Goal: Communication & Community: Answer question/provide support

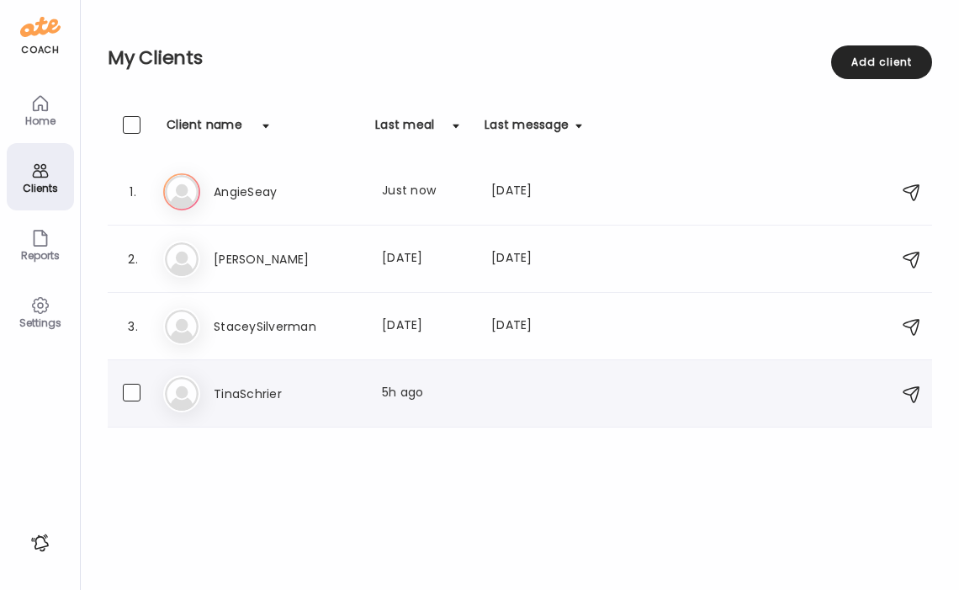
click at [273, 384] on h3 "TinaSchrier" at bounding box center [288, 394] width 148 height 20
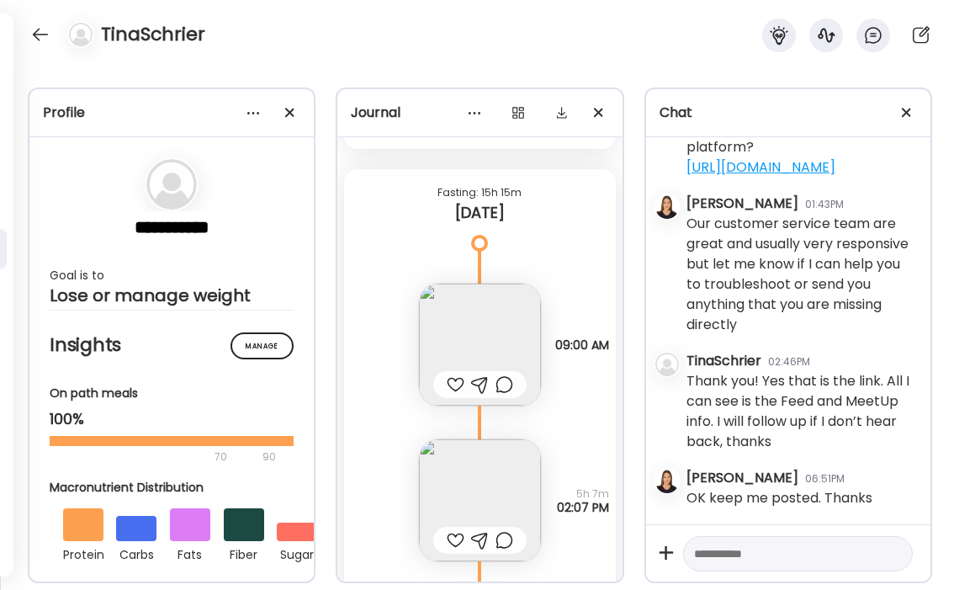
scroll to position [1062, 0]
click at [497, 328] on img at bounding box center [480, 343] width 122 height 122
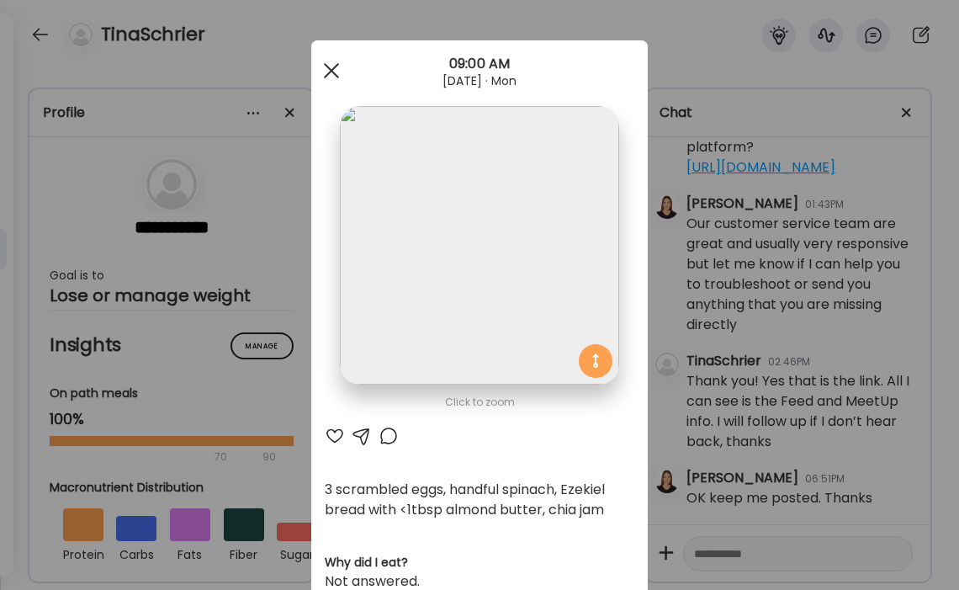
click at [336, 73] on div at bounding box center [332, 71] width 34 height 34
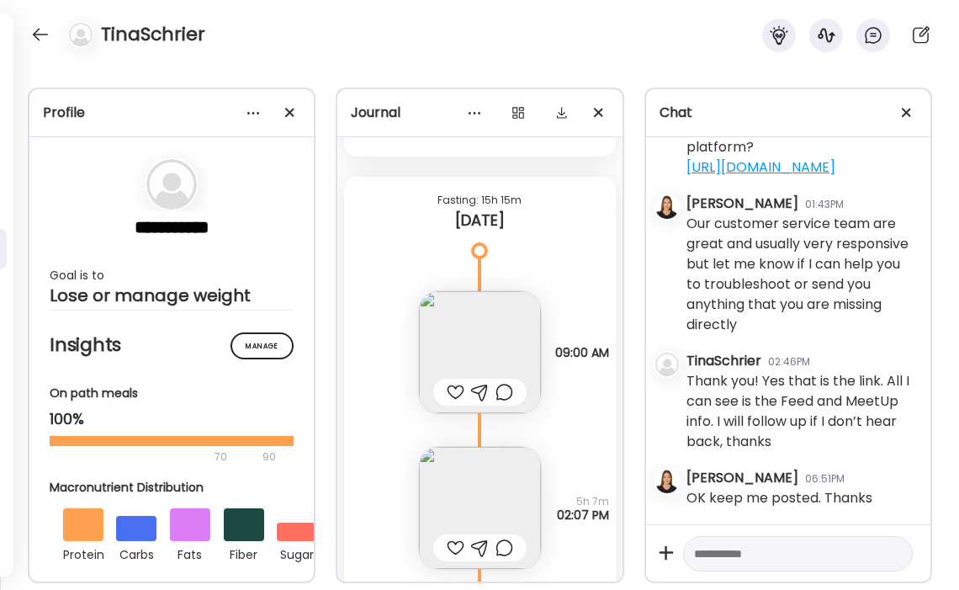
scroll to position [1092, 0]
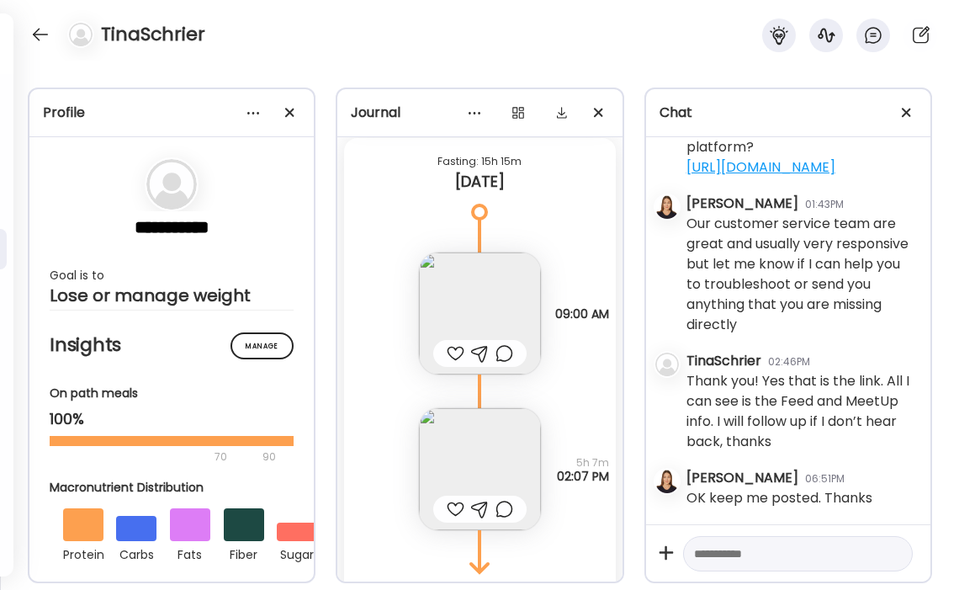
click at [481, 298] on img at bounding box center [480, 313] width 122 height 122
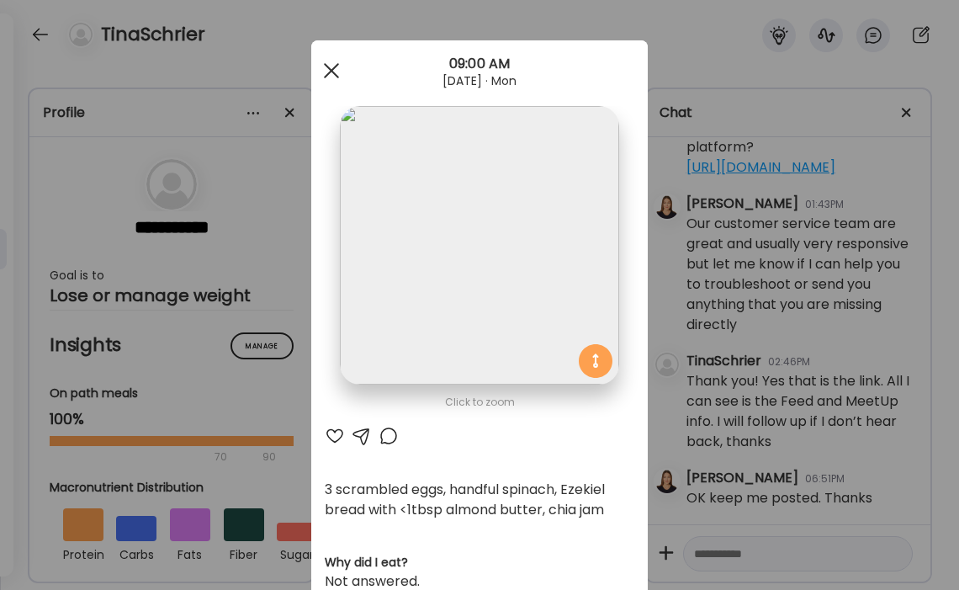
click at [331, 68] on span at bounding box center [331, 70] width 15 height 15
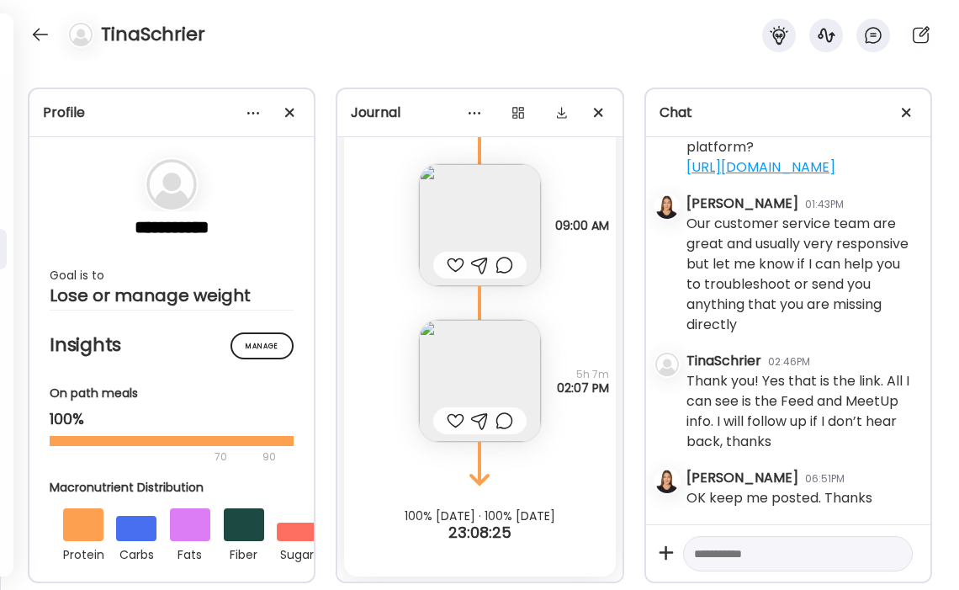
scroll to position [1182, 0]
click at [498, 357] on img at bounding box center [480, 379] width 122 height 122
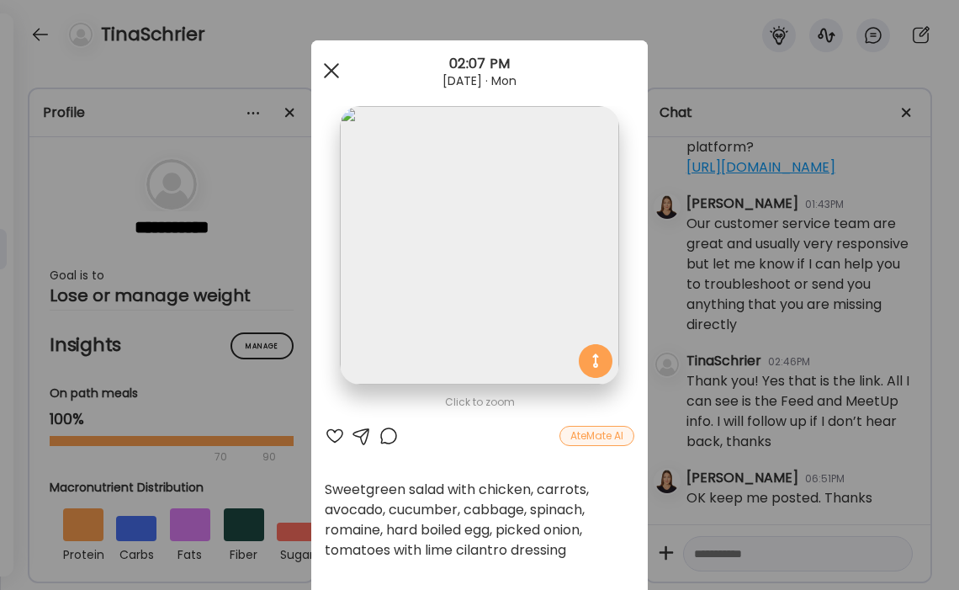
click at [331, 71] on span at bounding box center [331, 70] width 15 height 15
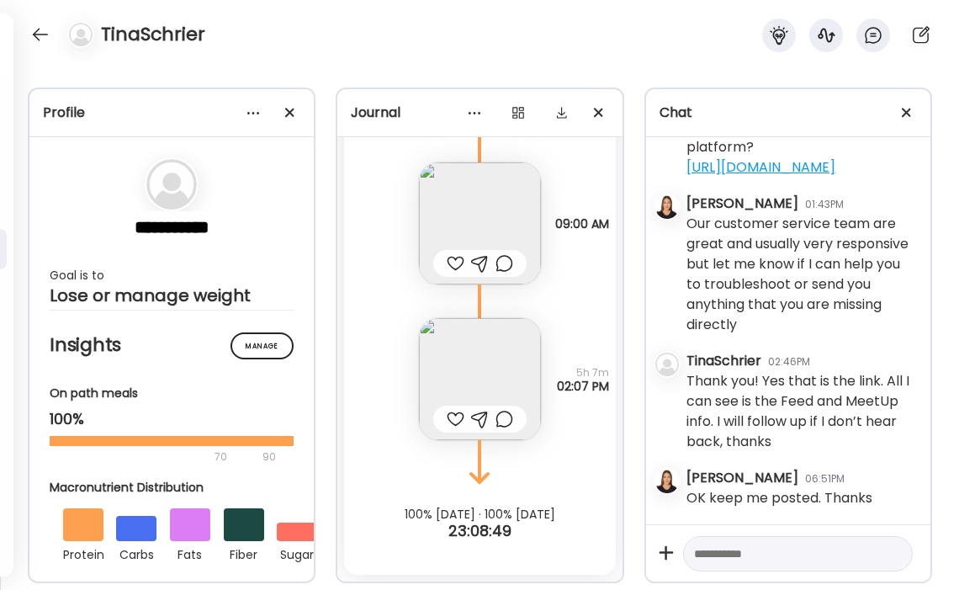
click at [752, 552] on textarea at bounding box center [782, 553] width 177 height 20
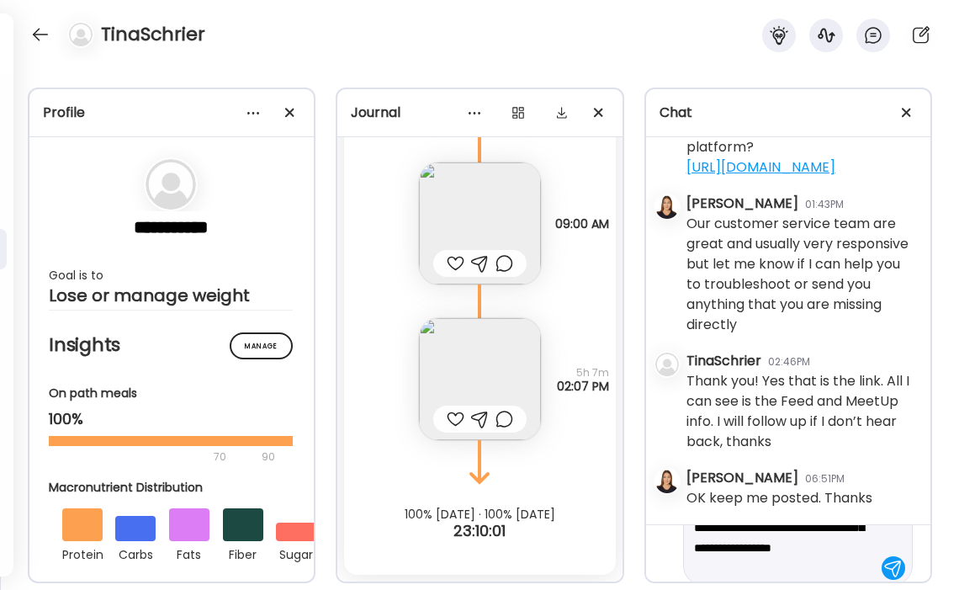
scroll to position [75, 0]
drag, startPoint x: 838, startPoint y: 556, endPoint x: 787, endPoint y: 559, distance: 50.6
click at [787, 559] on textarea "**********" at bounding box center [782, 518] width 177 height 101
type textarea "**********"
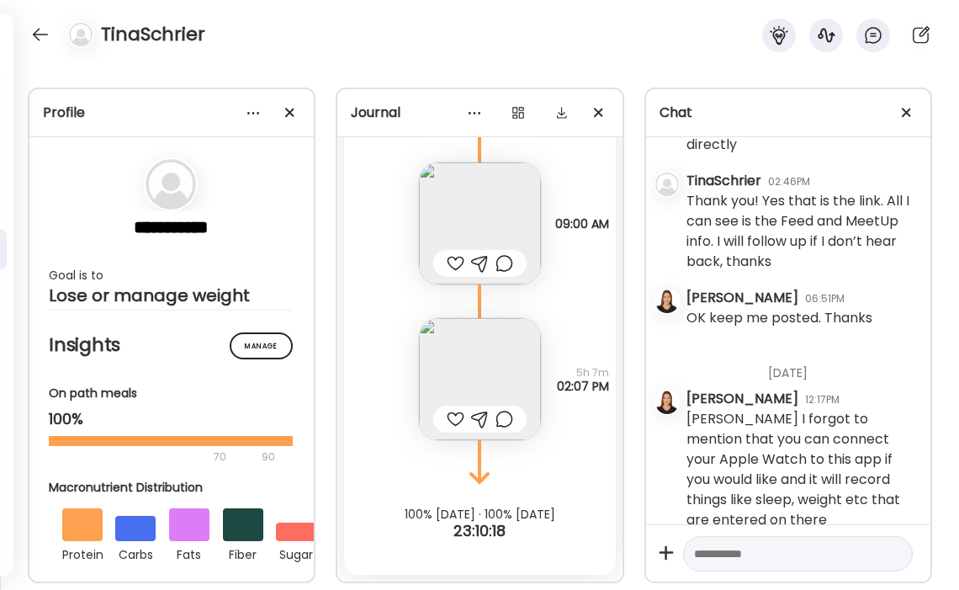
scroll to position [4273, 0]
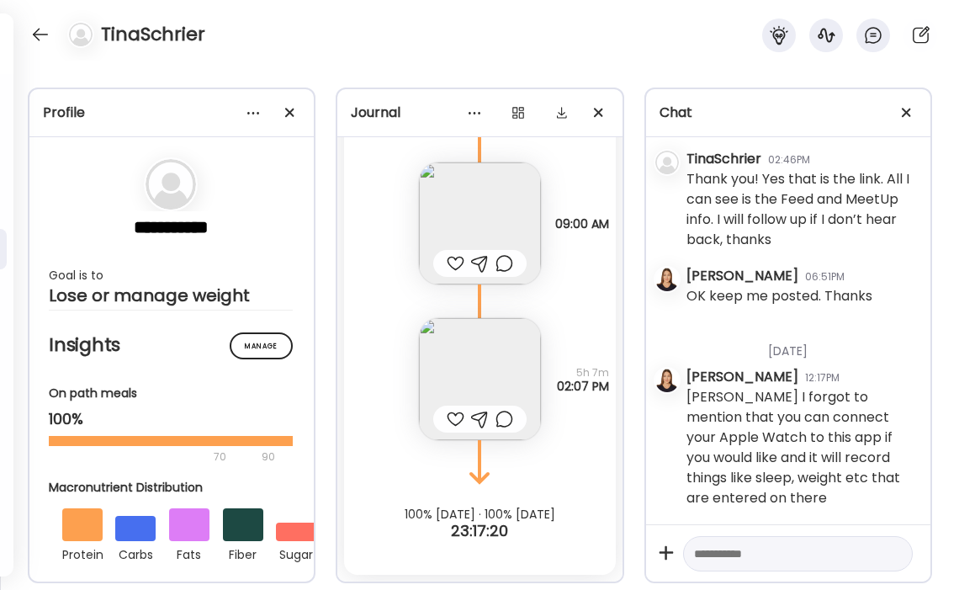
click at [814, 551] on textarea at bounding box center [782, 553] width 177 height 20
type textarea "*"
type textarea "**********"
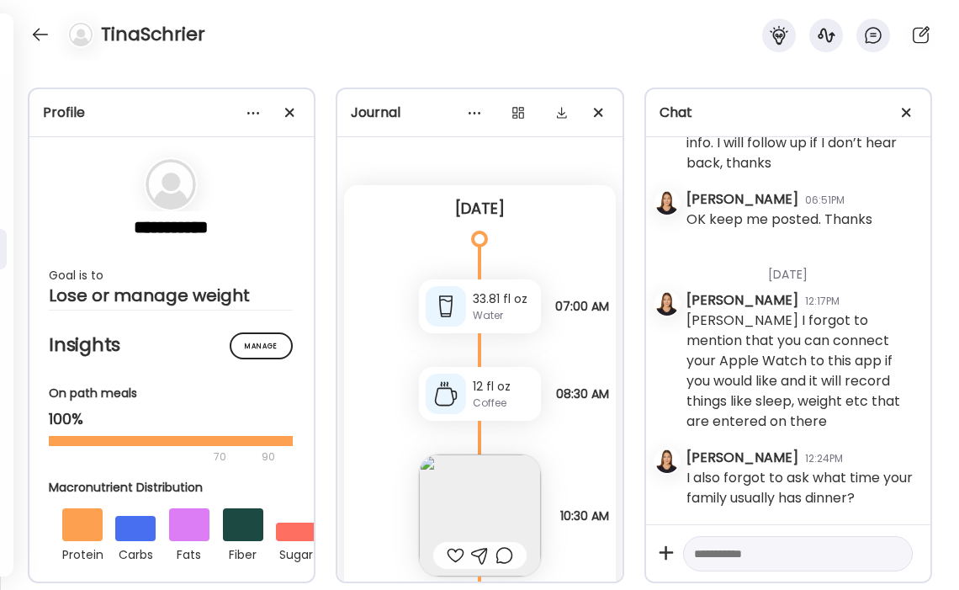
scroll to position [0, 0]
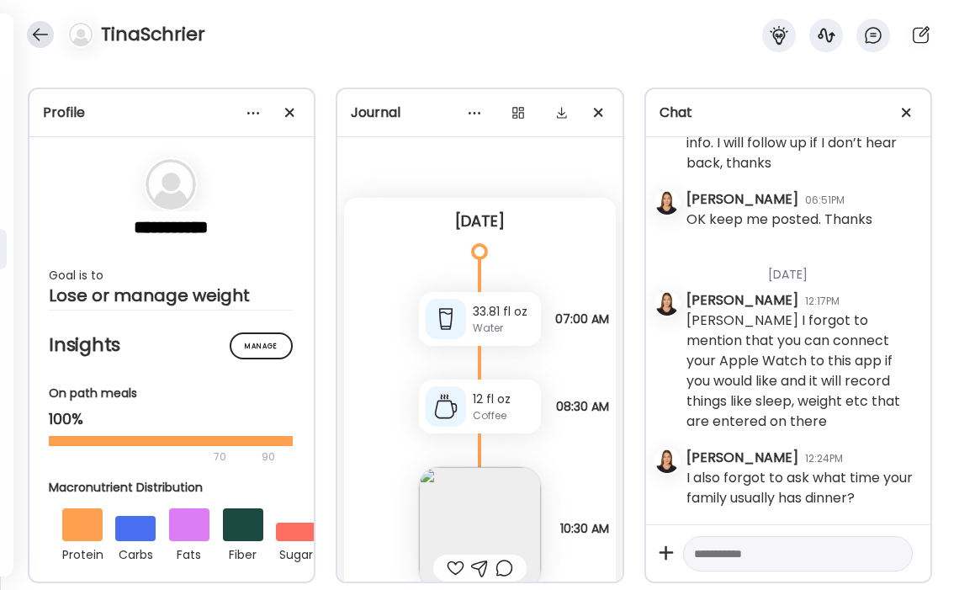
click at [43, 35] on div at bounding box center [40, 34] width 27 height 27
